Goal: Task Accomplishment & Management: Manage account settings

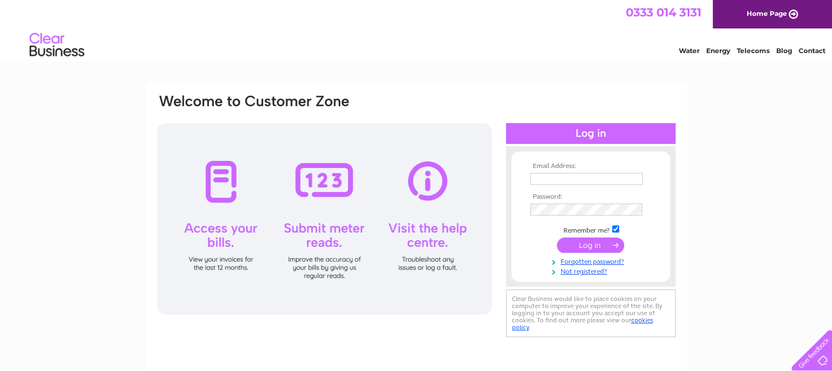
click at [585, 132] on div at bounding box center [591, 133] width 170 height 21
click at [564, 177] on input "text" at bounding box center [587, 179] width 114 height 13
type input "rodmorefarm@btconnect.com"
click at [596, 248] on input "submit" at bounding box center [590, 244] width 67 height 15
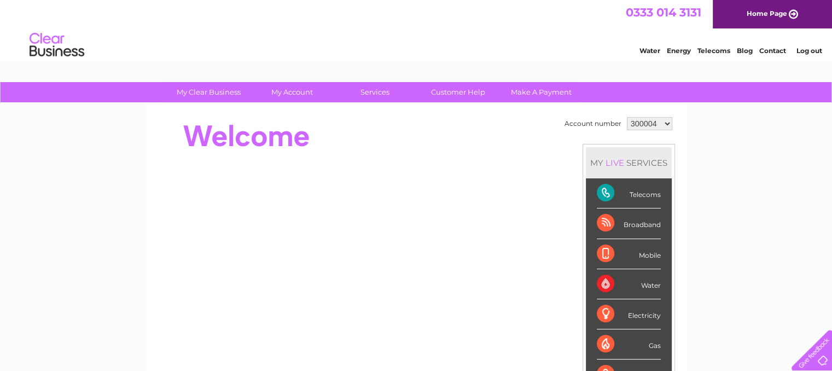
click at [663, 126] on select "300004 1150348" at bounding box center [649, 123] width 45 height 13
select select "1150348"
click at [627, 117] on select "300004 1150348" at bounding box center [649, 123] width 45 height 13
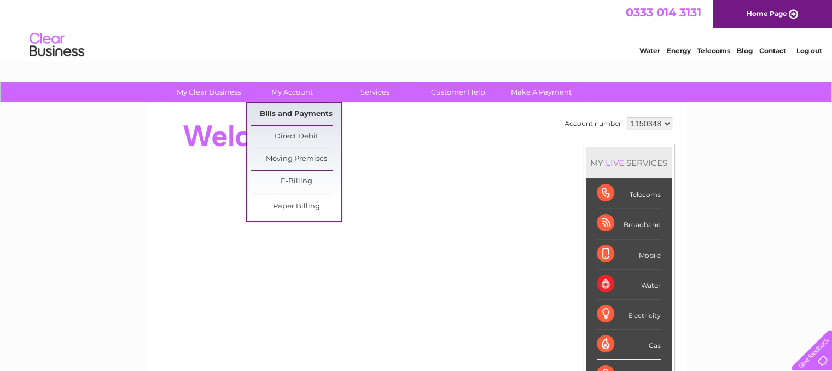
click at [284, 112] on link "Bills and Payments" at bounding box center [296, 114] width 90 height 22
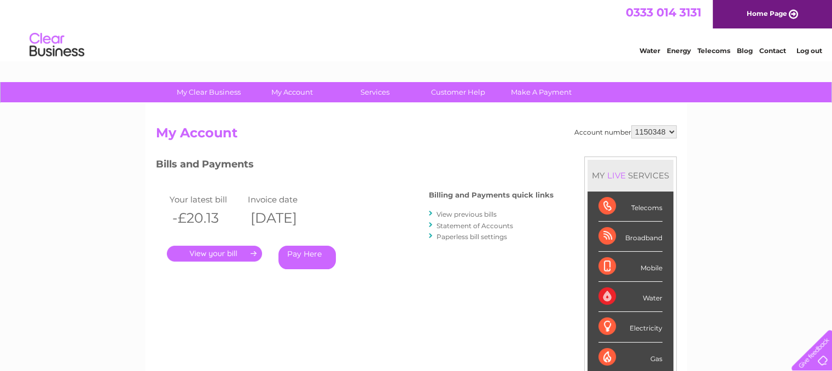
drag, startPoint x: 0, startPoint y: 0, endPoint x: 271, endPoint y: 114, distance: 294.1
click at [271, 114] on div "Account number 300004 1150348 My Account MY LIVE SERVICES Telecoms Broadband Mo…" at bounding box center [415, 284] width 541 height 362
click at [216, 256] on link "." at bounding box center [214, 254] width 95 height 16
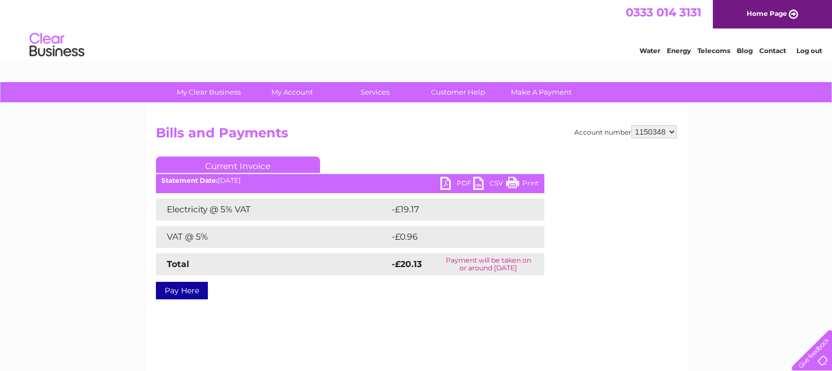
click at [453, 177] on link "PDF" at bounding box center [456, 185] width 33 height 16
